Goal: Transaction & Acquisition: Purchase product/service

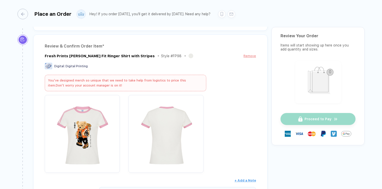
scroll to position [75, 0]
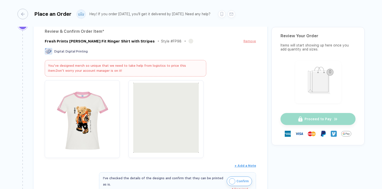
click at [171, 113] on img "button" at bounding box center [166, 118] width 70 height 70
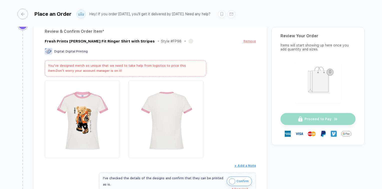
click at [154, 64] on div "You’ve designed merch so unique that we need to take help from logistics to pri…" at bounding box center [126, 68] width 162 height 17
click at [140, 70] on div "You’ve designed merch so unique that we need to take help from logistics to pri…" at bounding box center [126, 68] width 162 height 17
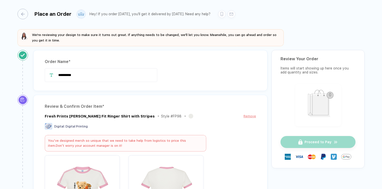
click at [111, 91] on div "**********" at bounding box center [150, 70] width 234 height 41
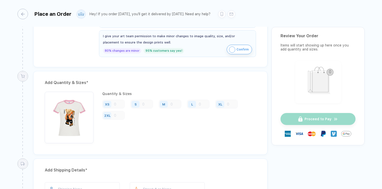
scroll to position [250, 0]
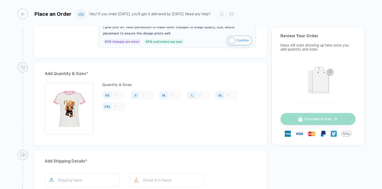
click at [149, 95] on div "S" at bounding box center [142, 95] width 23 height 9
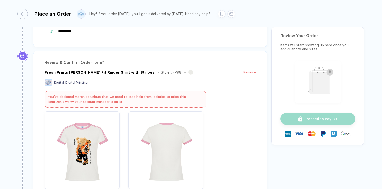
scroll to position [25, 0]
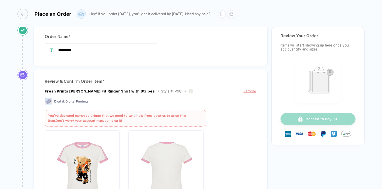
click at [117, 117] on div "You’ve designed merch so unique that we need to take help from logistics to pri…" at bounding box center [126, 118] width 162 height 17
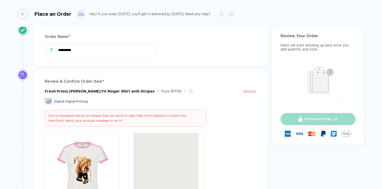
click at [158, 152] on img "button" at bounding box center [166, 168] width 70 height 70
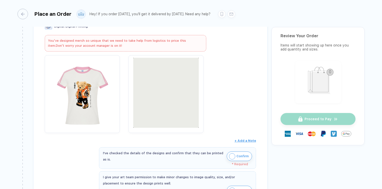
click at [162, 109] on img "button" at bounding box center [166, 93] width 70 height 70
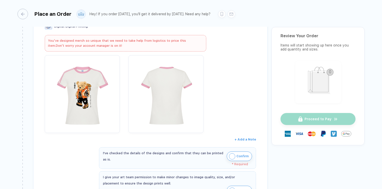
click at [246, 140] on button "+ Add a Note" at bounding box center [246, 140] width 22 height 8
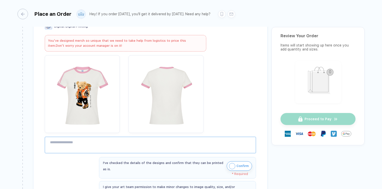
click at [120, 143] on textarea at bounding box center [150, 145] width 211 height 17
type textarea "*********"
click at [234, 164] on img "button" at bounding box center [232, 166] width 6 height 6
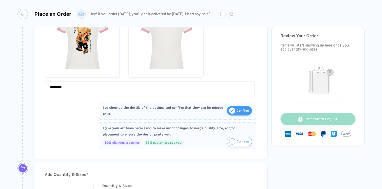
scroll to position [175, 0]
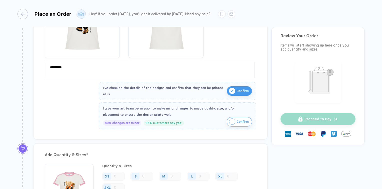
click at [237, 122] on span "Confirm" at bounding box center [243, 122] width 12 height 8
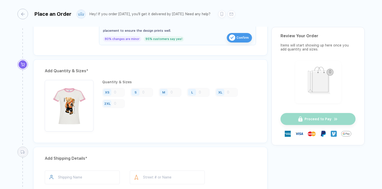
scroll to position [275, 0]
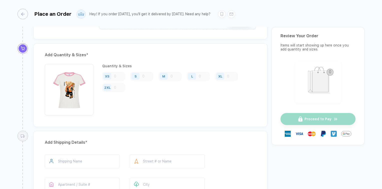
click at [176, 76] on div "M" at bounding box center [170, 76] width 23 height 9
click at [72, 84] on img "button" at bounding box center [69, 89] width 44 height 44
click at [114, 75] on div "XS" at bounding box center [113, 76] width 23 height 9
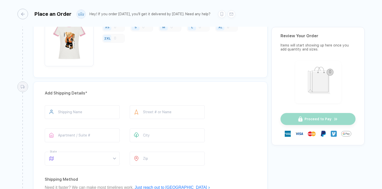
scroll to position [325, 0]
type input "**********"
type input "*****"
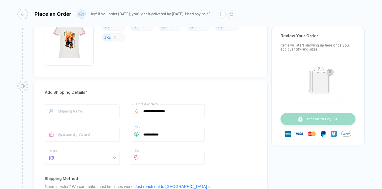
click at [221, 142] on div "**********" at bounding box center [150, 136] width 211 height 62
click at [83, 108] on input "text" at bounding box center [82, 112] width 75 height 14
type input "*****"
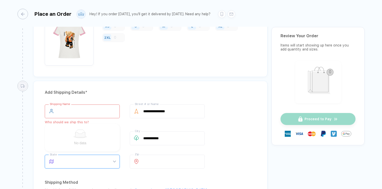
click at [77, 110] on input "text" at bounding box center [82, 112] width 75 height 14
click at [71, 105] on input "text" at bounding box center [82, 112] width 75 height 14
paste input "**********"
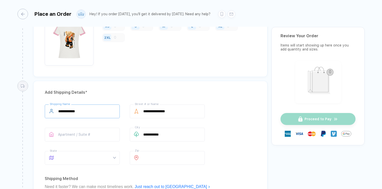
type input "**********"
click at [1, 123] on div "**********" at bounding box center [191, 95] width 382 height 190
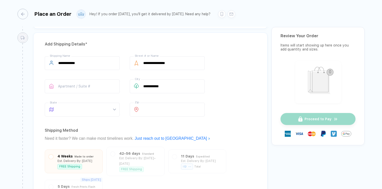
scroll to position [375, 0]
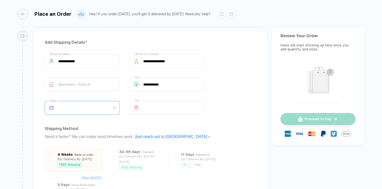
click at [78, 108] on span at bounding box center [87, 107] width 58 height 13
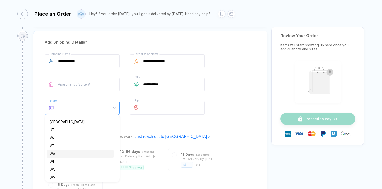
scroll to position [344, 0]
click at [60, 120] on div "[GEOGRAPHIC_DATA]" at bounding box center [80, 120] width 61 height 6
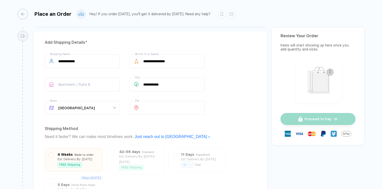
click at [10, 114] on div "**********" at bounding box center [191, 95] width 382 height 190
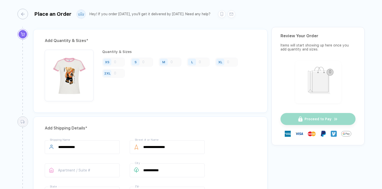
scroll to position [275, 0]
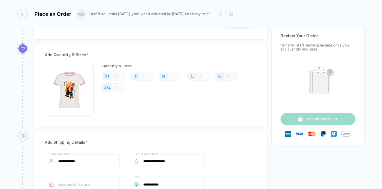
click at [118, 87] on div "2XL" at bounding box center [113, 87] width 23 height 9
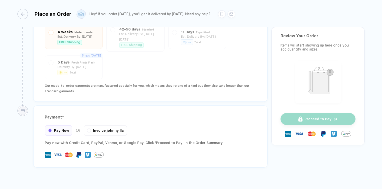
scroll to position [499, 0]
click at [58, 124] on div "Pay Now" at bounding box center [59, 129] width 28 height 11
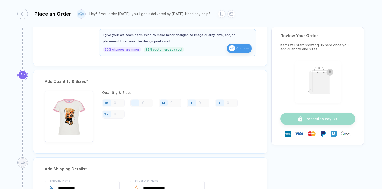
scroll to position [223, 0]
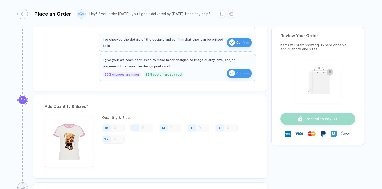
click at [228, 127] on div "XL" at bounding box center [226, 128] width 23 height 9
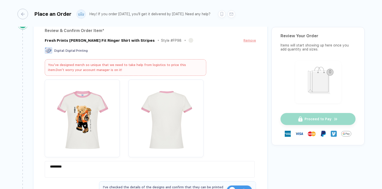
scroll to position [73, 0]
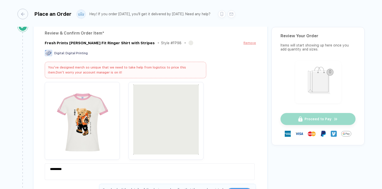
click at [169, 111] on img "button" at bounding box center [166, 120] width 70 height 70
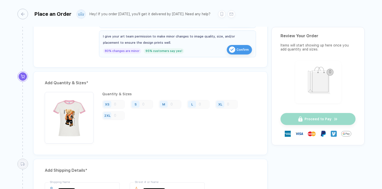
scroll to position [250, 0]
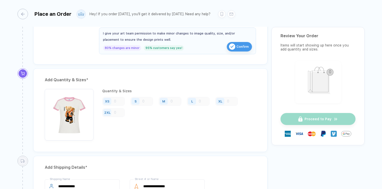
click at [109, 100] on div "XS" at bounding box center [107, 102] width 5 height 4
click at [108, 100] on div "XS" at bounding box center [107, 102] width 5 height 4
click at [72, 106] on img "button" at bounding box center [69, 114] width 44 height 44
click at [133, 98] on div "S" at bounding box center [136, 101] width 8 height 7
click at [21, 72] on icon at bounding box center [23, 74] width 4 height 4
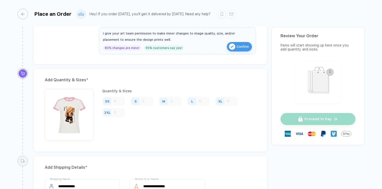
click at [238, 46] on span "Confirm" at bounding box center [243, 47] width 12 height 8
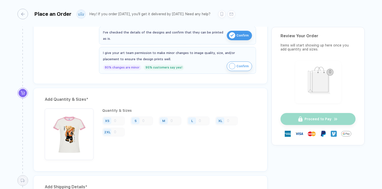
scroll to position [200, 0]
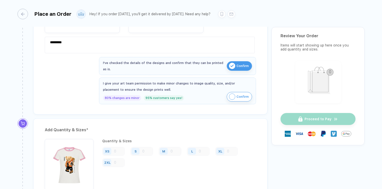
click at [234, 90] on div "I give your art team permission to make minor changes to image quality, size, a…" at bounding box center [177, 86] width 149 height 13
click at [232, 95] on img "button" at bounding box center [232, 97] width 6 height 6
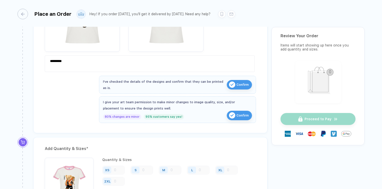
scroll to position [225, 0]
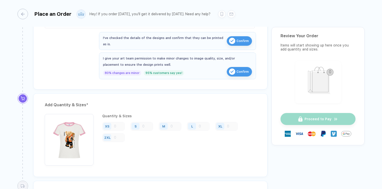
click at [65, 106] on div "Add Quantity & Sizes *" at bounding box center [150, 105] width 211 height 8
click at [111, 116] on div "Quantity & Sizes" at bounding box center [179, 116] width 154 height 4
click at [111, 125] on div "XS" at bounding box center [107, 126] width 8 height 7
click at [117, 127] on div "XS" at bounding box center [113, 126] width 23 height 9
click at [64, 138] on img "button" at bounding box center [69, 139] width 44 height 44
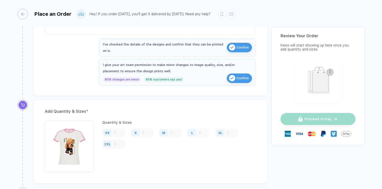
scroll to position [275, 0]
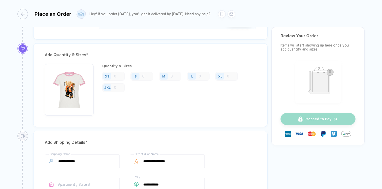
click at [69, 89] on img "button" at bounding box center [69, 89] width 44 height 44
click at [117, 70] on div "Quantity & Sizes XS S M L XL 2XL" at bounding box center [179, 90] width 154 height 52
click at [115, 74] on div "XS" at bounding box center [113, 76] width 23 height 9
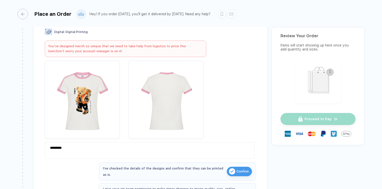
scroll to position [100, 0]
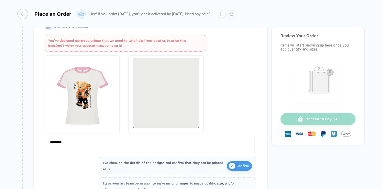
click at [167, 93] on img "button" at bounding box center [166, 93] width 70 height 70
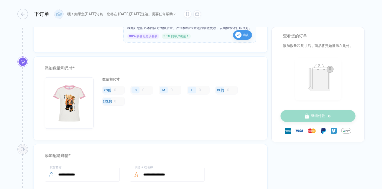
scroll to position [250, 0]
click at [119, 92] on div "XS的" at bounding box center [113, 89] width 23 height 9
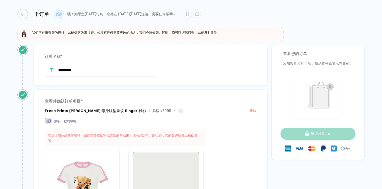
scroll to position [0, 0]
